Goal: Find specific page/section: Find specific page/section

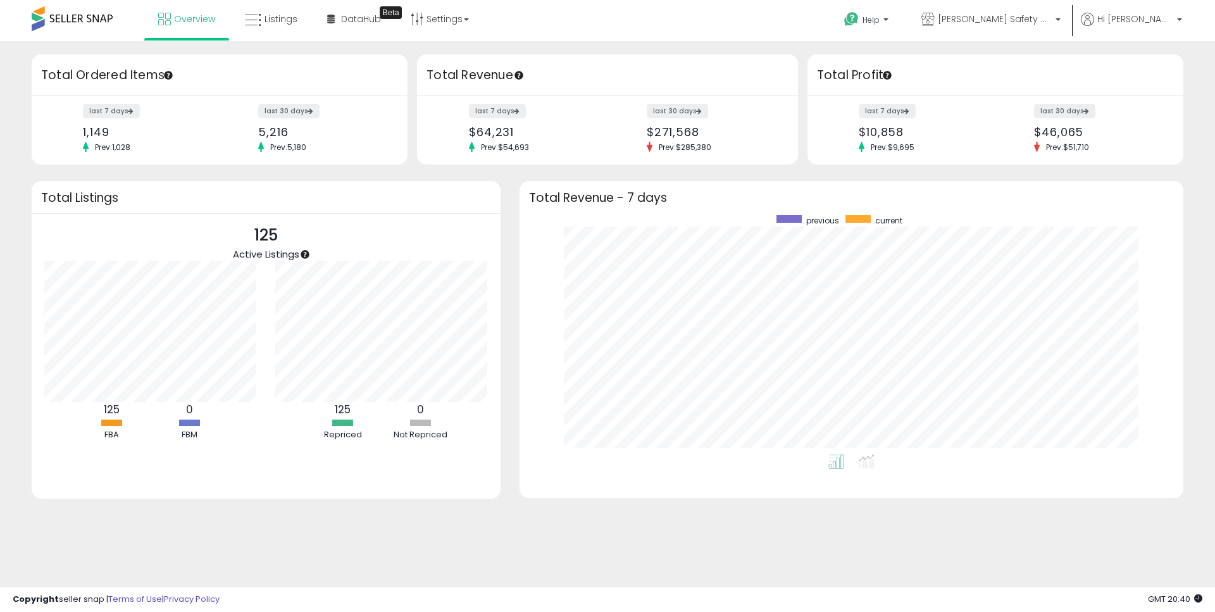
scroll to position [239, 638]
click at [300, 23] on link "Listings" at bounding box center [270, 19] width 71 height 38
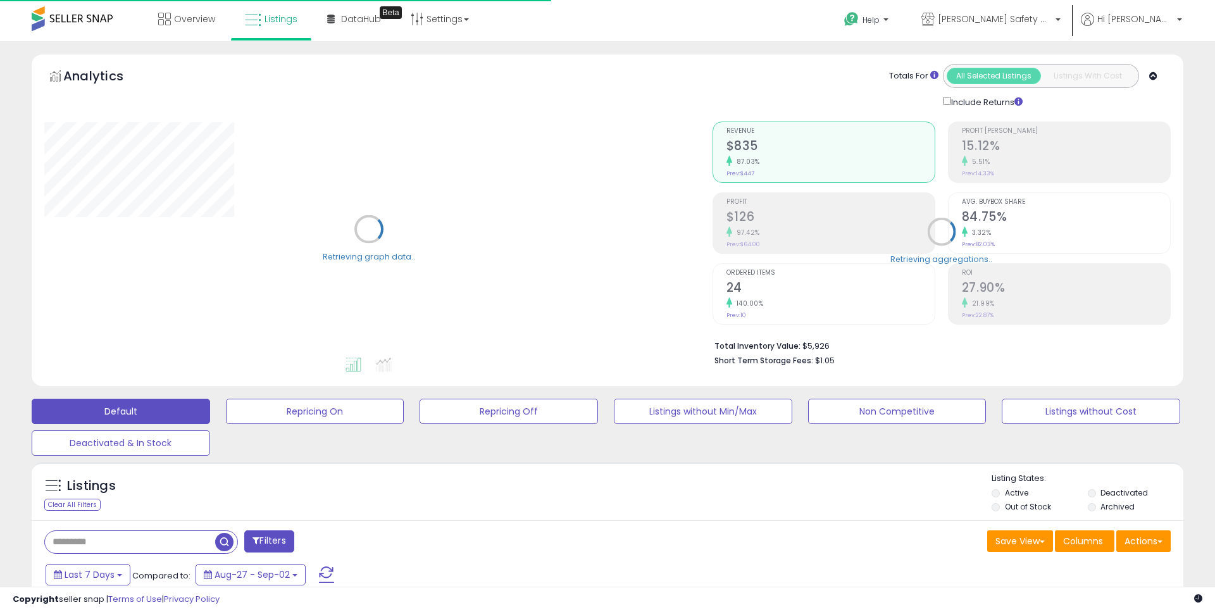
type input "**********"
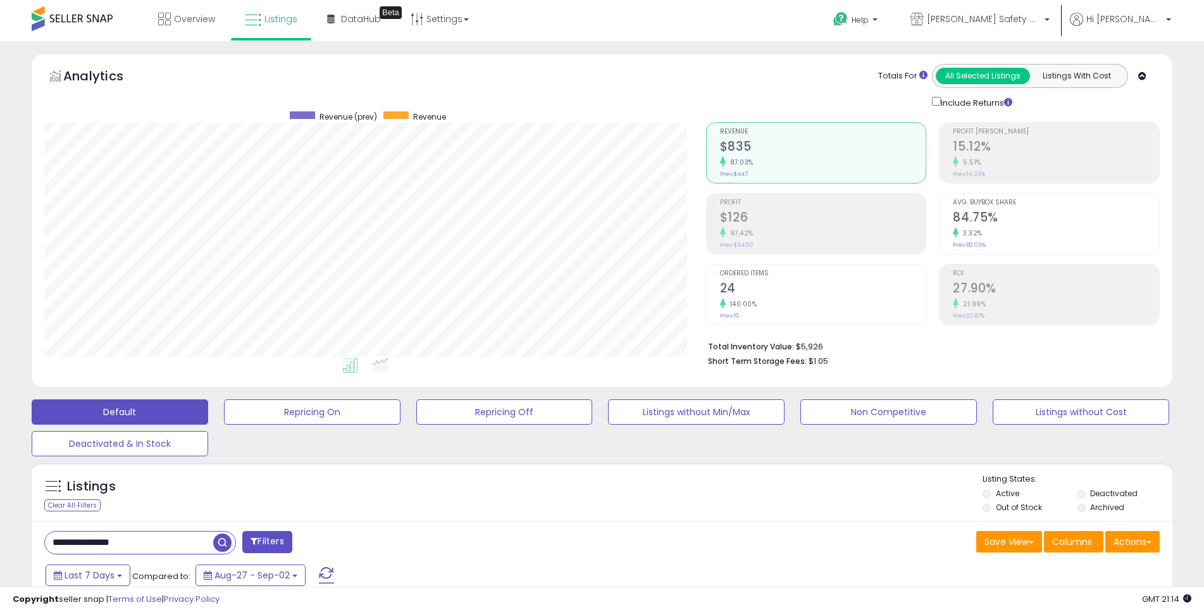
scroll to position [259, 662]
click at [195, 10] on link "Overview" at bounding box center [187, 19] width 76 height 38
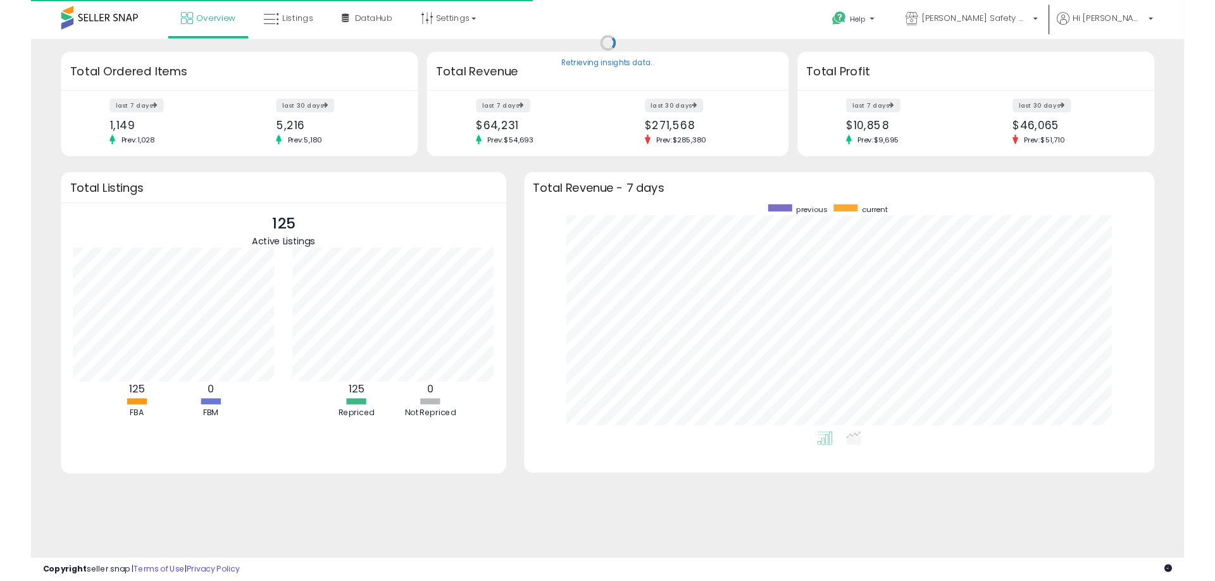
scroll to position [239, 638]
